Goal: Obtain resource: Download file/media

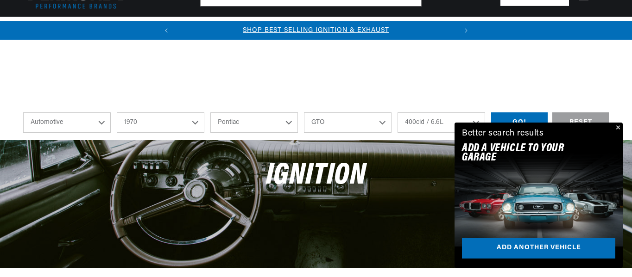
select select "1970"
select select "Pontiac"
select select "GTO"
select select "400cid-6.6L"
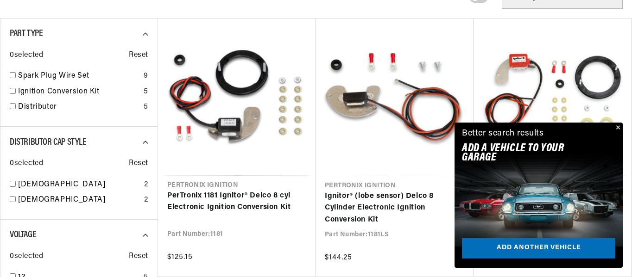
scroll to position [333, 0]
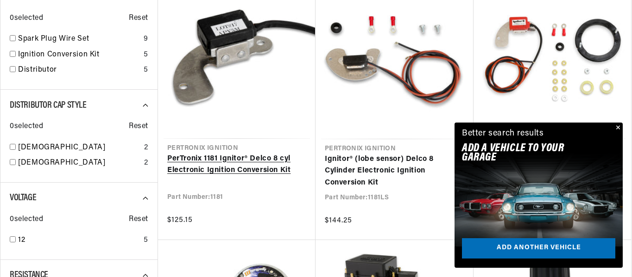
click at [207, 153] on link "PerTronix 1181 Ignitor® Delco 8 cyl Electronic Ignition Conversion Kit" at bounding box center [236, 165] width 139 height 24
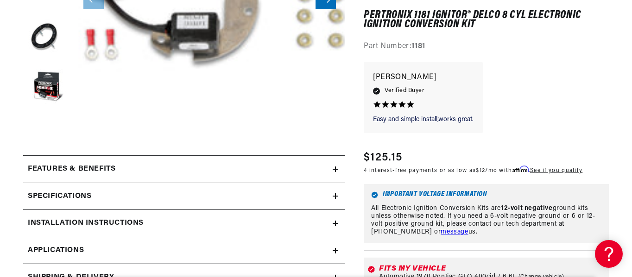
click at [335, 221] on icon at bounding box center [335, 224] width 0 height 6
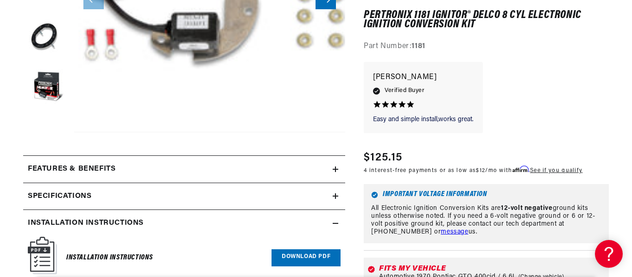
click at [304, 255] on link "Download PDF" at bounding box center [305, 258] width 69 height 17
